Goal: Entertainment & Leisure: Consume media (video, audio)

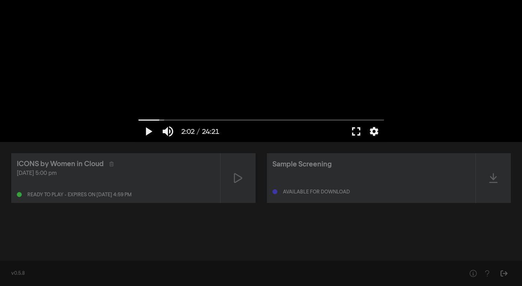
click at [358, 131] on button "fullscreen" at bounding box center [357, 131] width 20 height 21
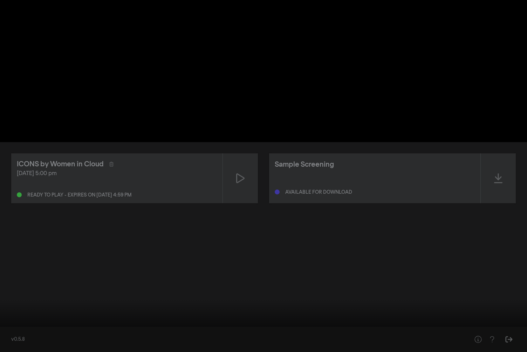
drag, startPoint x: 48, startPoint y: 331, endPoint x: 0, endPoint y: 326, distance: 48.6
click at [4, 286] on input "Seek" at bounding box center [264, 330] width 520 height 4
click at [11, 286] on button "play_arrow" at bounding box center [14, 341] width 20 height 21
click at [497, 286] on button "fullscreen_exit" at bounding box center [496, 341] width 20 height 21
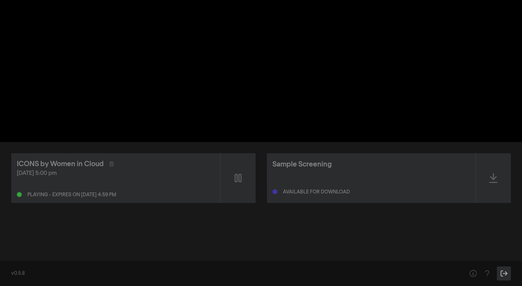
click at [502, 276] on icon "Sign Out" at bounding box center [503, 273] width 7 height 6
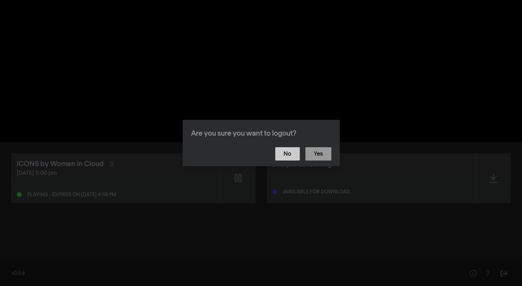
click at [297, 155] on button "No" at bounding box center [287, 153] width 25 height 13
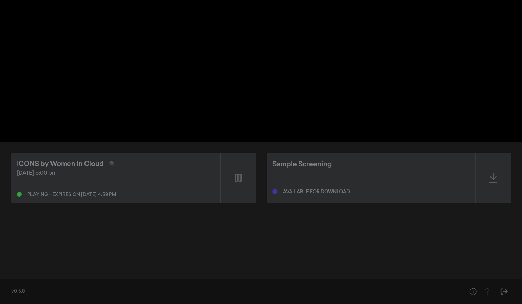
type input "390.671791"
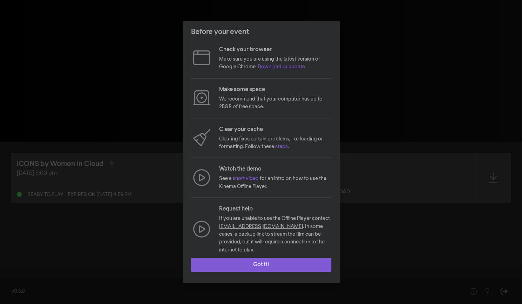
click at [270, 261] on button "Got it!" at bounding box center [261, 265] width 140 height 14
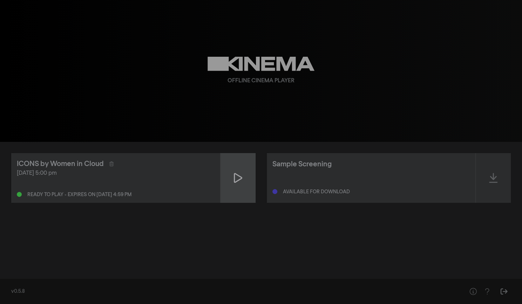
click at [240, 180] on icon at bounding box center [238, 178] width 8 height 11
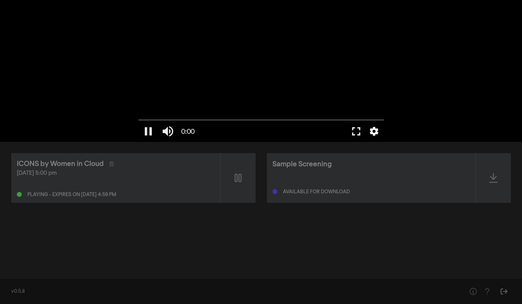
click at [372, 132] on button "settings" at bounding box center [374, 131] width 16 height 21
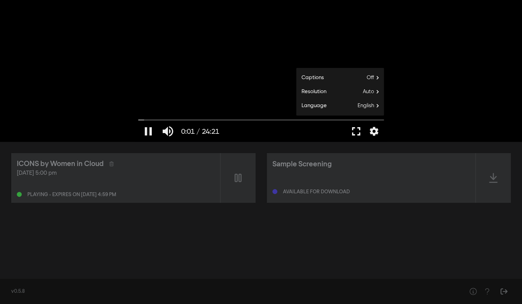
click at [352, 132] on button "fullscreen" at bounding box center [357, 131] width 20 height 21
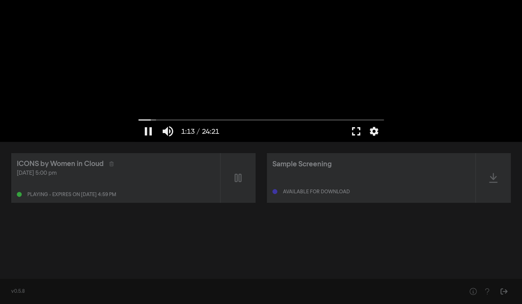
click at [354, 128] on button "fullscreen" at bounding box center [357, 131] width 20 height 21
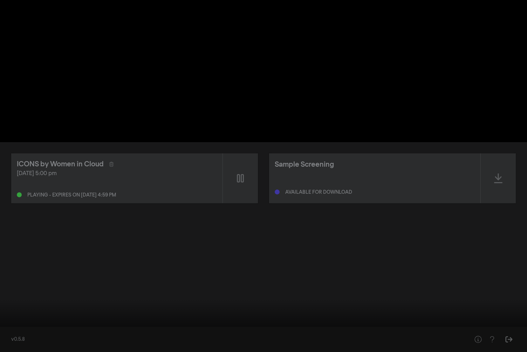
click at [18, 304] on button "pause" at bounding box center [14, 341] width 20 height 21
drag, startPoint x: 35, startPoint y: 329, endPoint x: 0, endPoint y: 323, distance: 35.6
click at [4, 304] on input "Seek" at bounding box center [264, 330] width 520 height 4
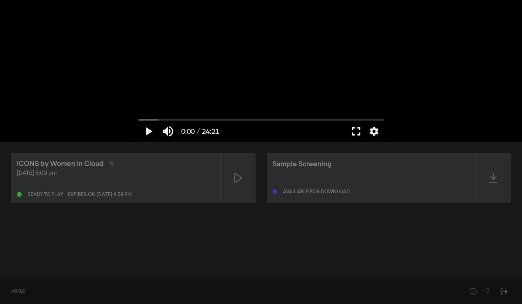
click at [361, 129] on button "fullscreen" at bounding box center [357, 131] width 20 height 21
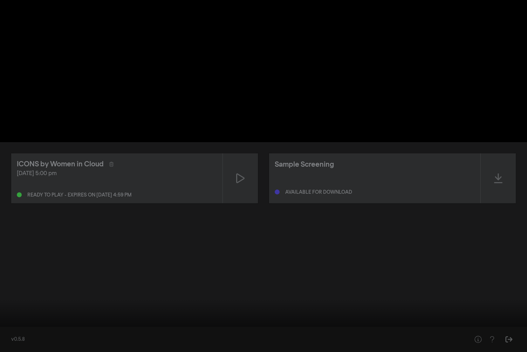
click at [18, 304] on button "play_arrow" at bounding box center [14, 341] width 20 height 21
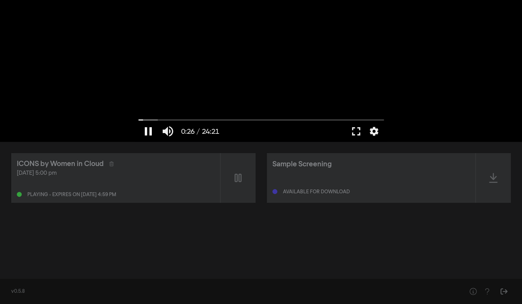
click at [147, 130] on button "pause" at bounding box center [149, 131] width 20 height 21
drag, startPoint x: 144, startPoint y: 121, endPoint x: 123, endPoint y: 117, distance: 21.7
click at [139, 118] on input "Seek" at bounding box center [262, 120] width 246 height 4
click at [150, 130] on button "play_arrow" at bounding box center [149, 131] width 20 height 21
click at [360, 130] on button "fullscreen" at bounding box center [357, 131] width 20 height 21
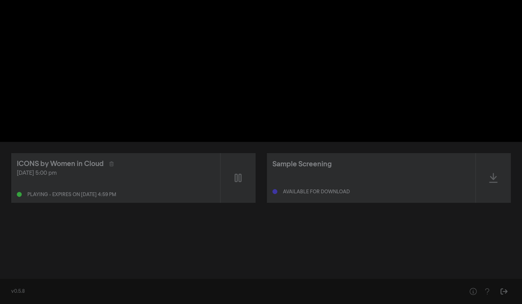
click at [85, 62] on div "pause 0:42 / 24:21 volume_up fullscreen settings closed_caption Captions Off se…" at bounding box center [261, 71] width 522 height 142
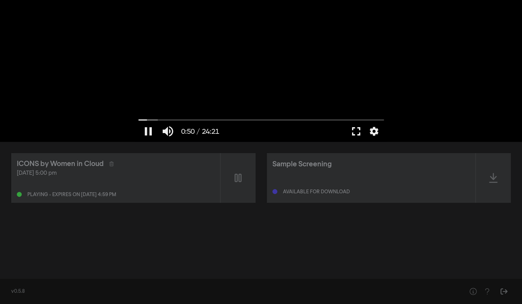
click at [356, 133] on button "fullscreen" at bounding box center [357, 131] width 20 height 21
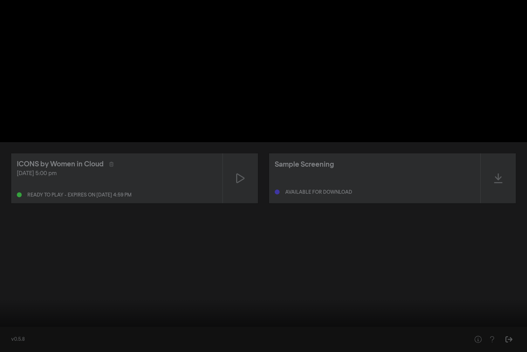
drag, startPoint x: 25, startPoint y: 329, endPoint x: 0, endPoint y: 328, distance: 24.6
click at [4, 304] on input "Seek" at bounding box center [264, 330] width 520 height 4
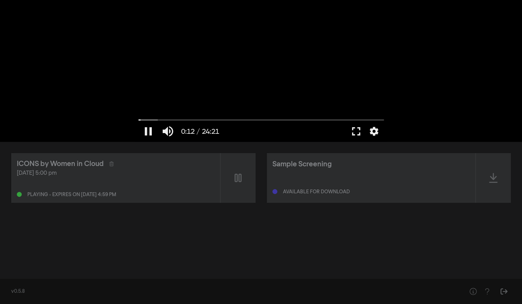
click at [136, 88] on div at bounding box center [261, 71] width 253 height 142
click at [149, 129] on button "play_arrow" at bounding box center [149, 131] width 20 height 21
drag, startPoint x: 155, startPoint y: 120, endPoint x: 130, endPoint y: 118, distance: 25.7
click at [139, 118] on input "Seek" at bounding box center [262, 120] width 246 height 4
click at [147, 131] on button "pause" at bounding box center [149, 131] width 20 height 21
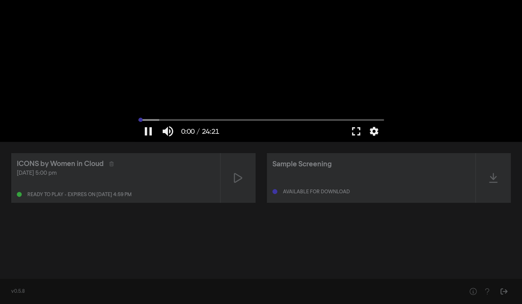
drag, startPoint x: 158, startPoint y: 119, endPoint x: 125, endPoint y: 119, distance: 32.6
click at [139, 119] on input "Seek" at bounding box center [262, 120] width 246 height 4
click at [356, 129] on button "fullscreen" at bounding box center [357, 131] width 20 height 21
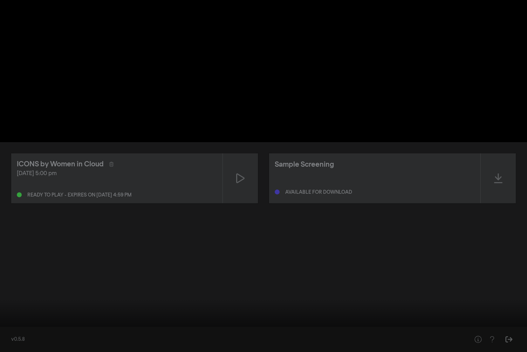
click at [14, 304] on button "play_arrow" at bounding box center [14, 341] width 20 height 21
click at [14, 304] on button "pause" at bounding box center [14, 341] width 20 height 21
drag, startPoint x: 6, startPoint y: 328, endPoint x: 0, endPoint y: 326, distance: 6.1
click at [4, 304] on input "Seek" at bounding box center [264, 330] width 520 height 4
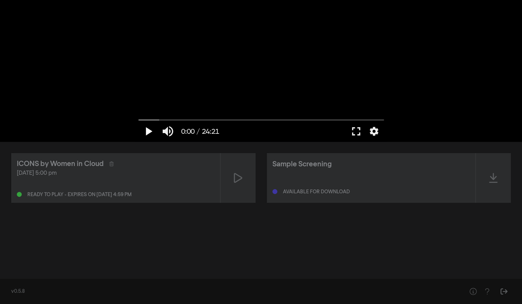
click at [149, 132] on button "play_arrow" at bounding box center [149, 131] width 20 height 21
click at [356, 133] on button "fullscreen" at bounding box center [357, 131] width 20 height 21
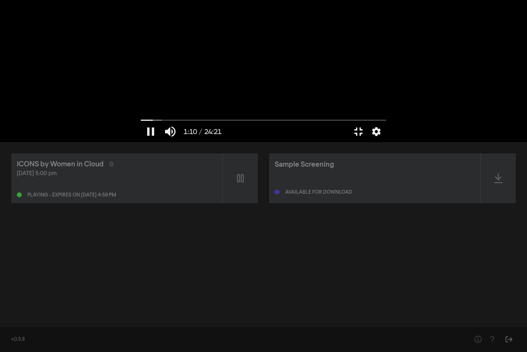
type input "71.059161"
